Goal: Task Accomplishment & Management: Manage account settings

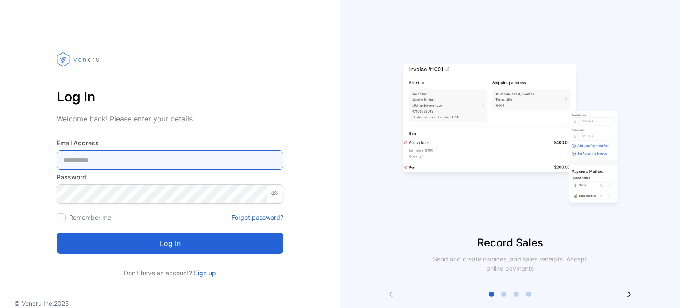
type Address-inputemail "**********"
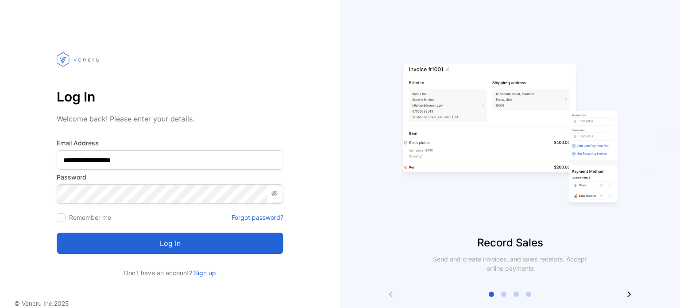
drag, startPoint x: 0, startPoint y: 0, endPoint x: 172, endPoint y: 246, distance: 300.0
click at [172, 246] on button "Log in" at bounding box center [170, 242] width 227 height 21
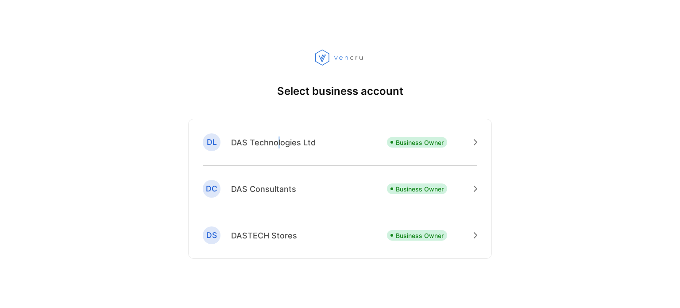
click at [278, 146] on p "DAS Technologies Ltd" at bounding box center [273, 142] width 85 height 12
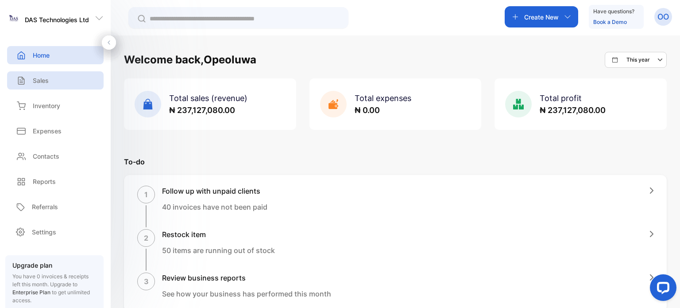
click at [46, 85] on div "Sales" at bounding box center [55, 80] width 96 height 18
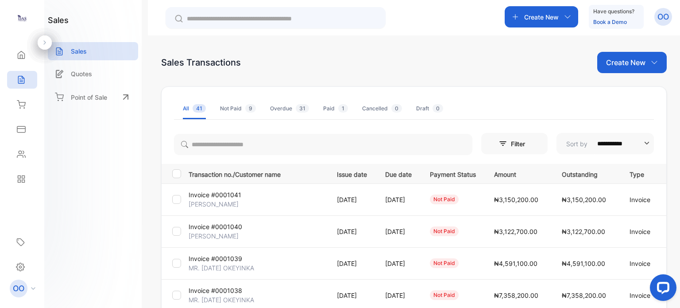
click at [535, 17] on p "Create New" at bounding box center [541, 16] width 35 height 9
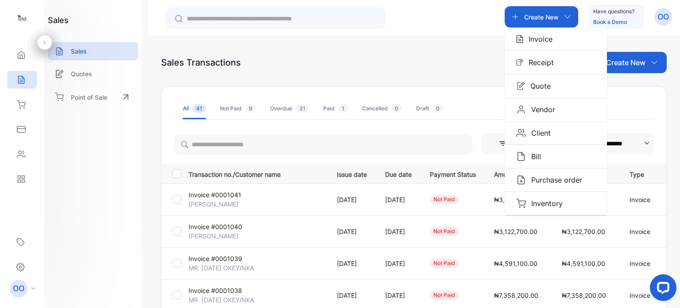
click at [639, 62] on p "Create New" at bounding box center [625, 62] width 39 height 11
click at [632, 92] on span "Invoice" at bounding box center [633, 91] width 21 height 9
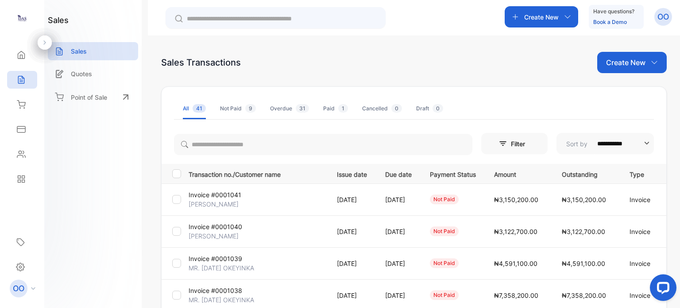
click at [546, 19] on p "Create New" at bounding box center [541, 16] width 35 height 9
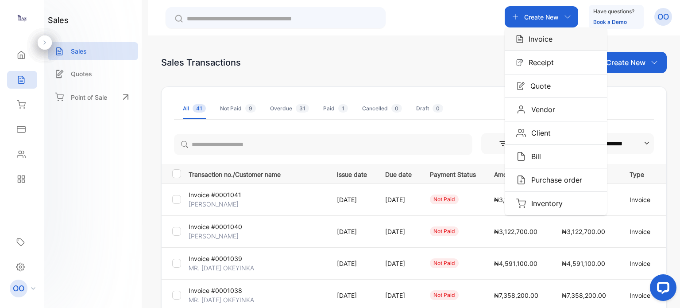
click at [544, 38] on p "Invoice" at bounding box center [537, 39] width 29 height 11
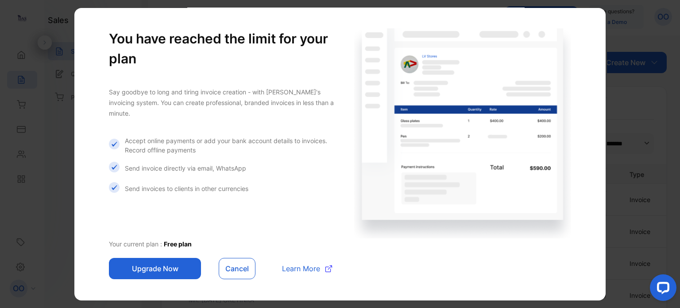
scroll to position [22, 0]
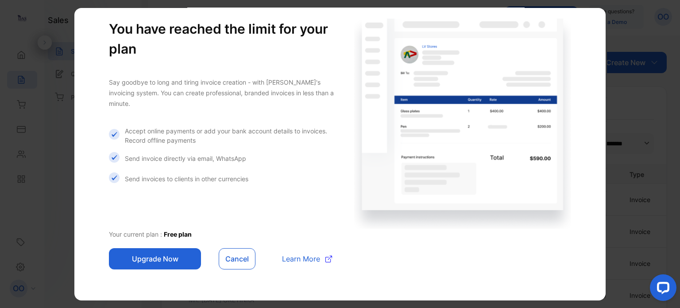
click at [182, 232] on span "Free plan" at bounding box center [178, 234] width 28 height 8
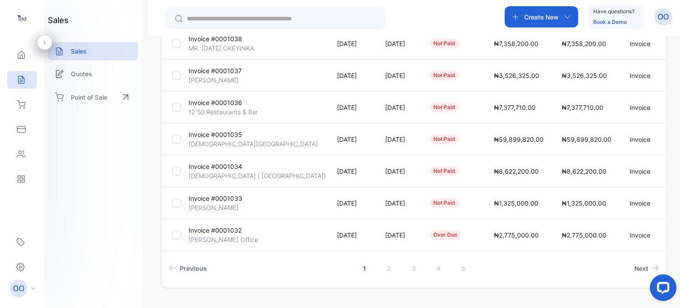
scroll to position [272, 0]
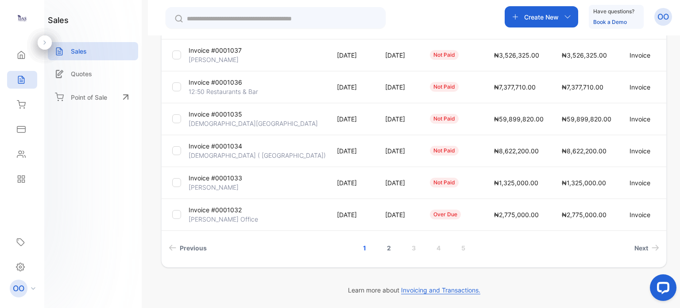
click at [385, 248] on link "2" at bounding box center [388, 247] width 25 height 16
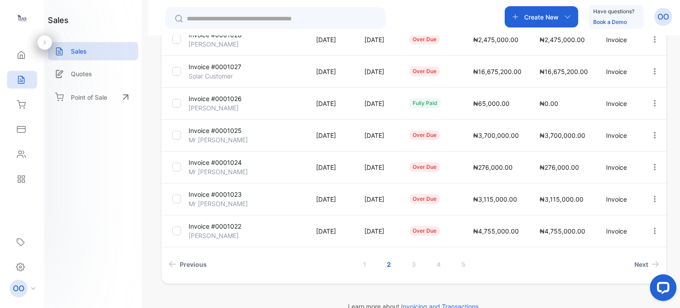
click at [0, 96] on div "Home Home Sales Sales Inventory Inventory Expenses Expenses Contacts Contacts R…" at bounding box center [22, 116] width 44 height 149
click at [70, 200] on div "sales Sales Quotes Point of Sale" at bounding box center [92, 154] width 97 height 308
click at [428, 209] on td "over due" at bounding box center [430, 199] width 64 height 32
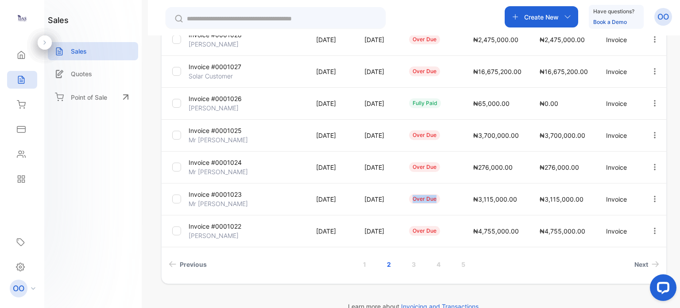
click at [428, 209] on td "over due" at bounding box center [430, 199] width 64 height 32
drag, startPoint x: 428, startPoint y: 209, endPoint x: 391, endPoint y: 209, distance: 36.7
click at [391, 209] on tr "Invoice #0001023 Mr [PERSON_NAME] [DATE] [DATE] over due ₦3,115,000.00 ₦3,115,0…" at bounding box center [414, 199] width 504 height 32
click at [391, 209] on td "[DATE]" at bounding box center [376, 199] width 45 height 32
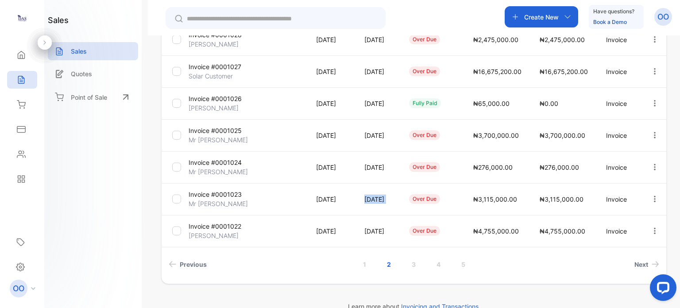
click at [391, 209] on td "[DATE]" at bounding box center [376, 199] width 45 height 32
drag, startPoint x: 391, startPoint y: 209, endPoint x: 450, endPoint y: 227, distance: 61.7
click at [450, 227] on tbody "Invoice #0001031 [PERSON_NAME] [DATE] [DATE] over due ₦110,800.00 ₦110,800.00 I…" at bounding box center [414, 87] width 504 height 319
